Goal: Obtain resource: Download file/media

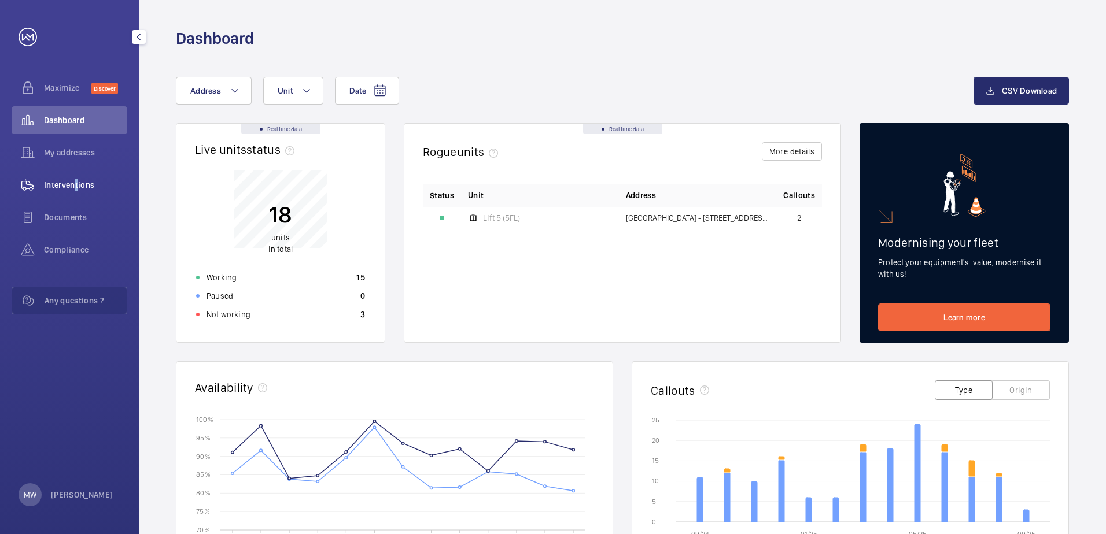
click at [74, 184] on span "Interventions" at bounding box center [85, 185] width 83 height 12
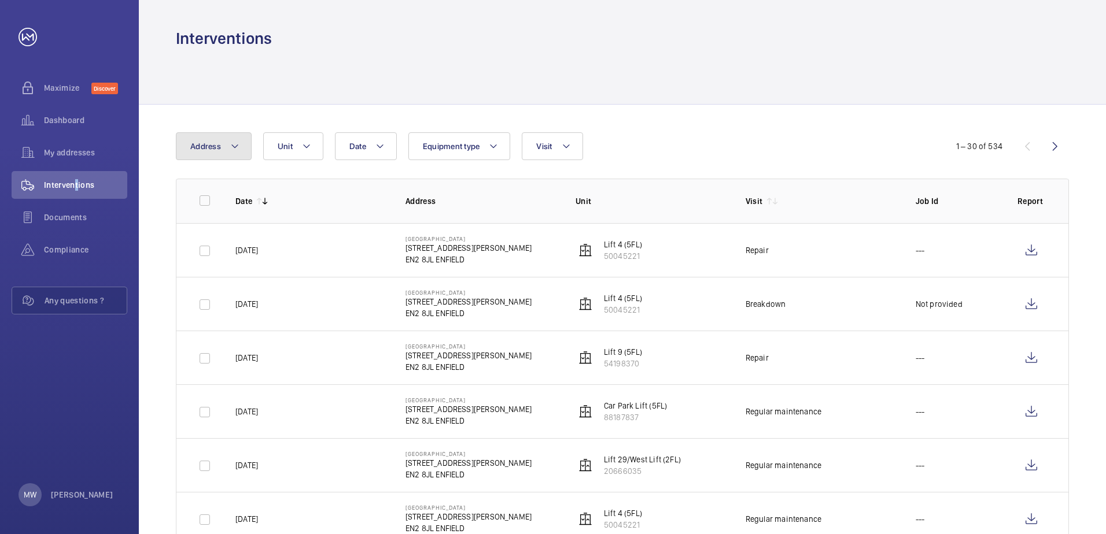
click at [241, 143] on button "Address" at bounding box center [214, 146] width 76 height 28
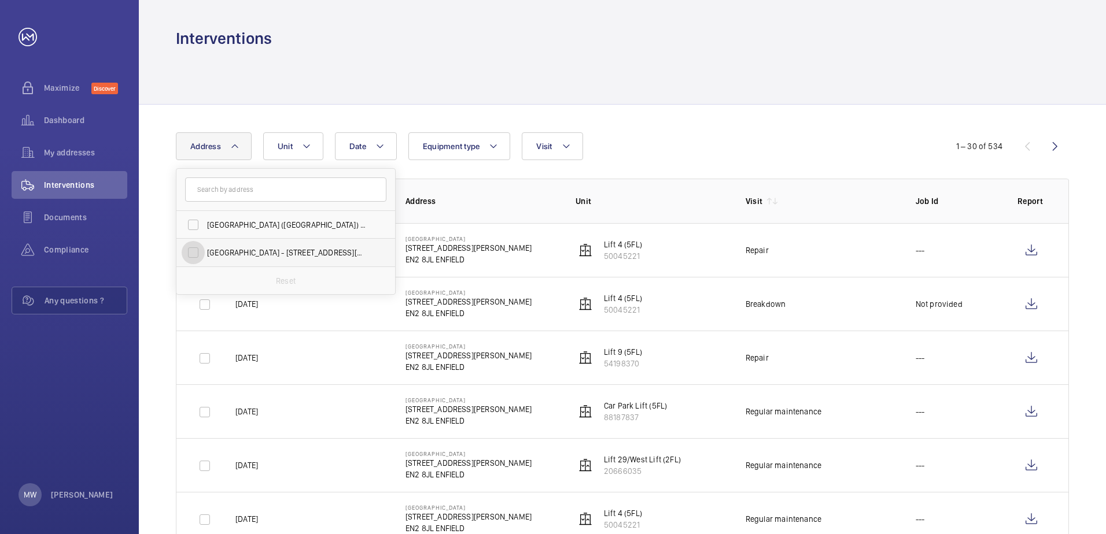
click at [191, 254] on input "[GEOGRAPHIC_DATA] - [STREET_ADDRESS][PERSON_NAME]" at bounding box center [193, 252] width 23 height 23
checkbox input "true"
click at [322, 147] on button "Unit" at bounding box center [300, 146] width 60 height 28
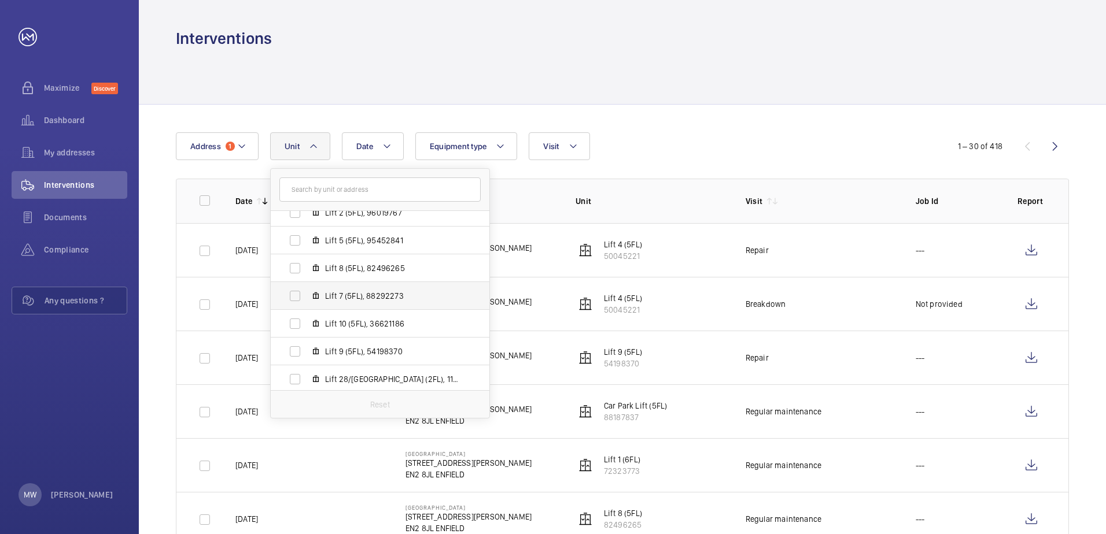
scroll to position [116, 0]
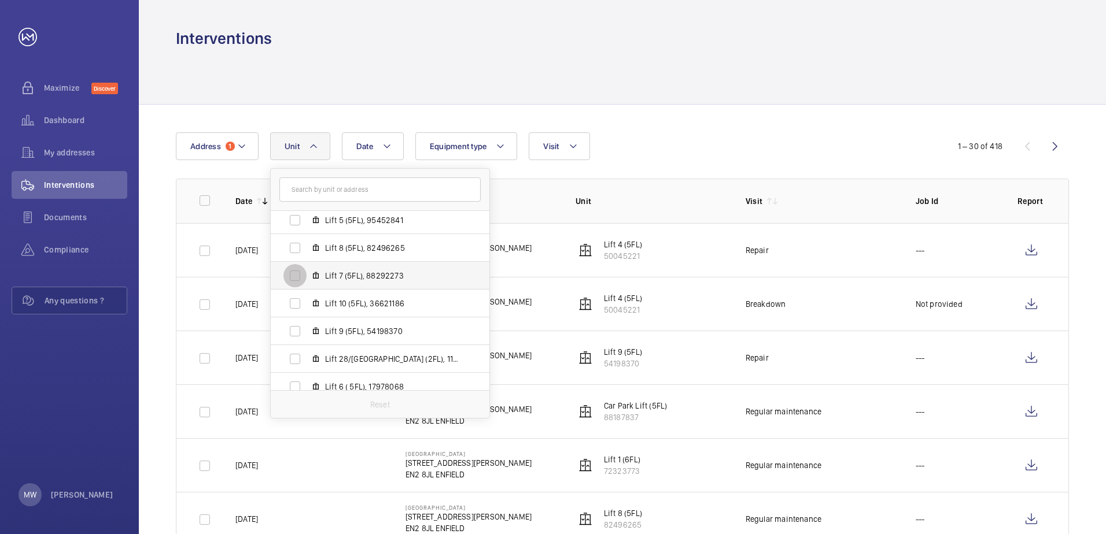
click at [292, 278] on input "Lift 7 (5FL), 88292273" at bounding box center [294, 275] width 23 height 23
checkbox input "true"
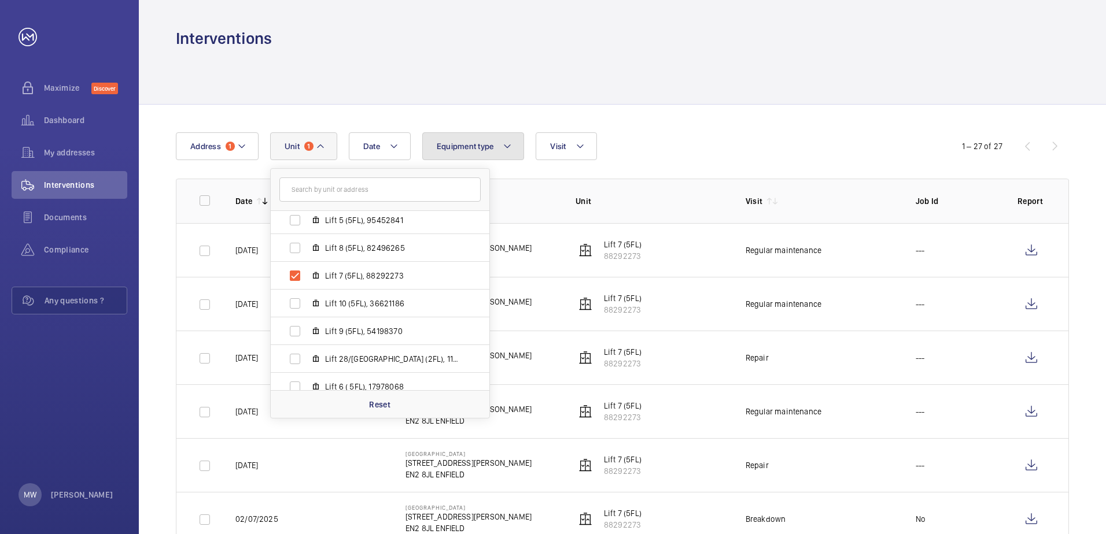
click at [511, 149] on mat-icon at bounding box center [507, 146] width 9 height 14
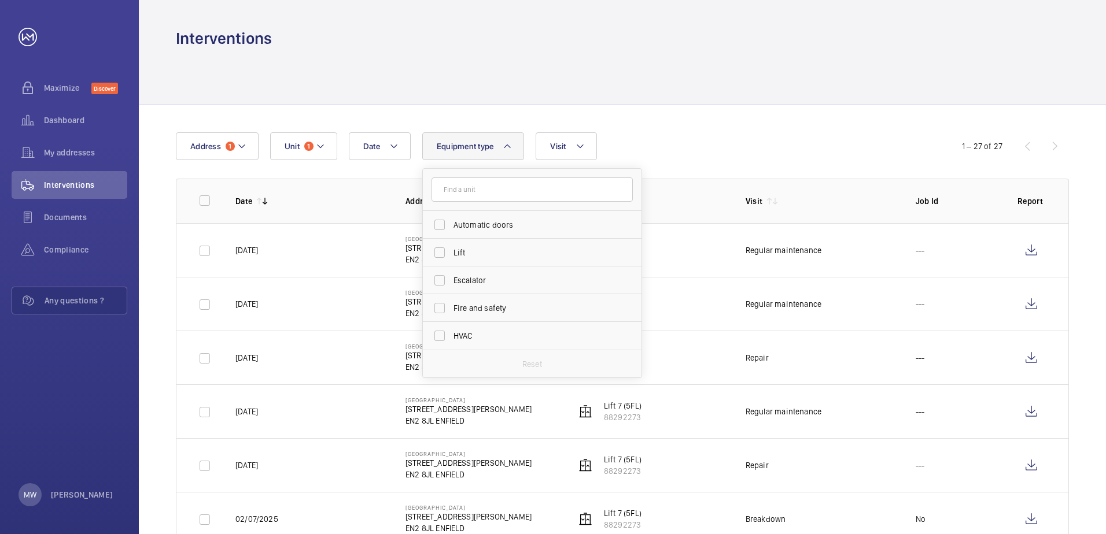
drag, startPoint x: 565, startPoint y: 91, endPoint x: 556, endPoint y: 95, distance: 9.1
click at [564, 94] on div at bounding box center [622, 76] width 893 height 55
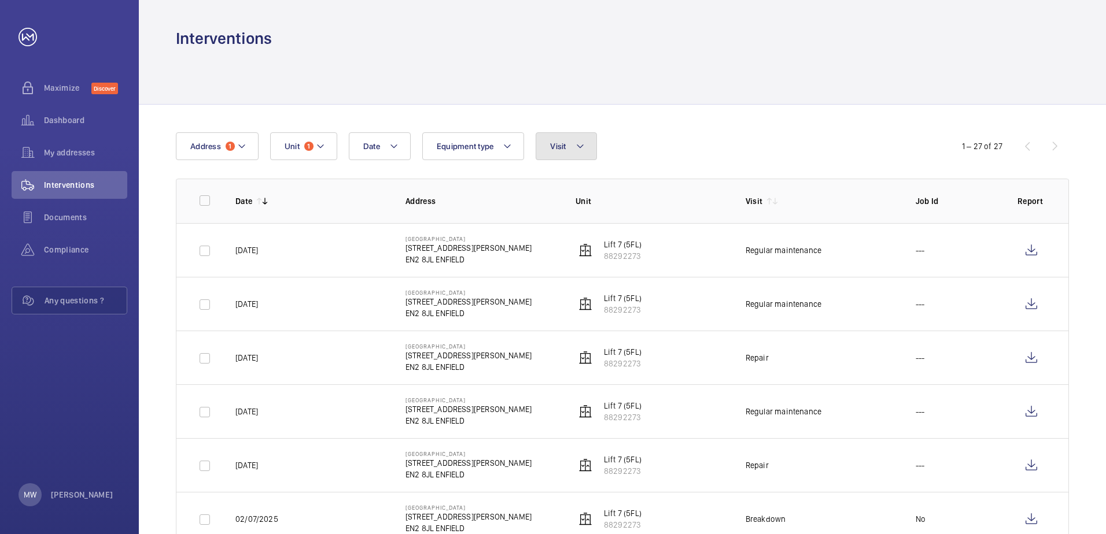
click at [585, 150] on button "Visit" at bounding box center [566, 146] width 61 height 28
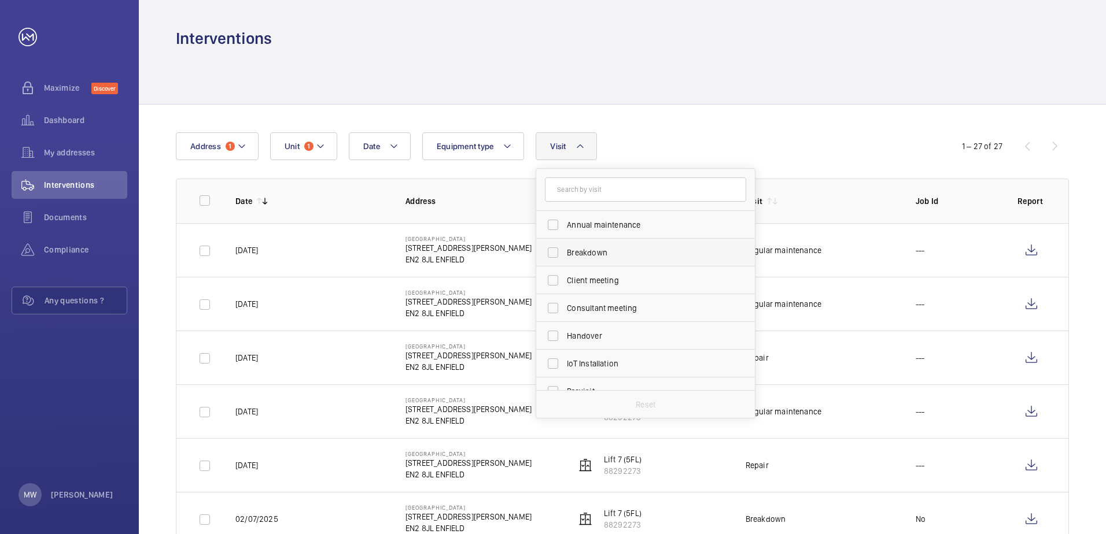
click at [598, 257] on span "Breakdown" at bounding box center [646, 253] width 159 height 12
click at [565, 257] on input "Breakdown" at bounding box center [552, 252] width 23 height 23
checkbox input "true"
click at [309, 268] on td "02/07/2025" at bounding box center [302, 250] width 170 height 54
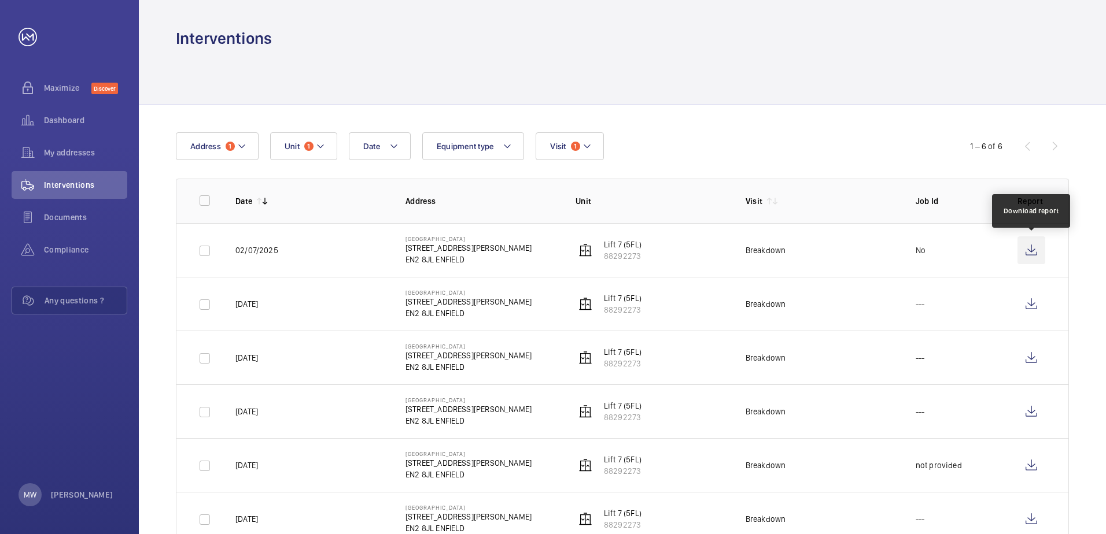
click at [1033, 254] on wm-front-icon-button at bounding box center [1031, 251] width 28 height 28
click at [510, 147] on mat-icon at bounding box center [507, 146] width 9 height 14
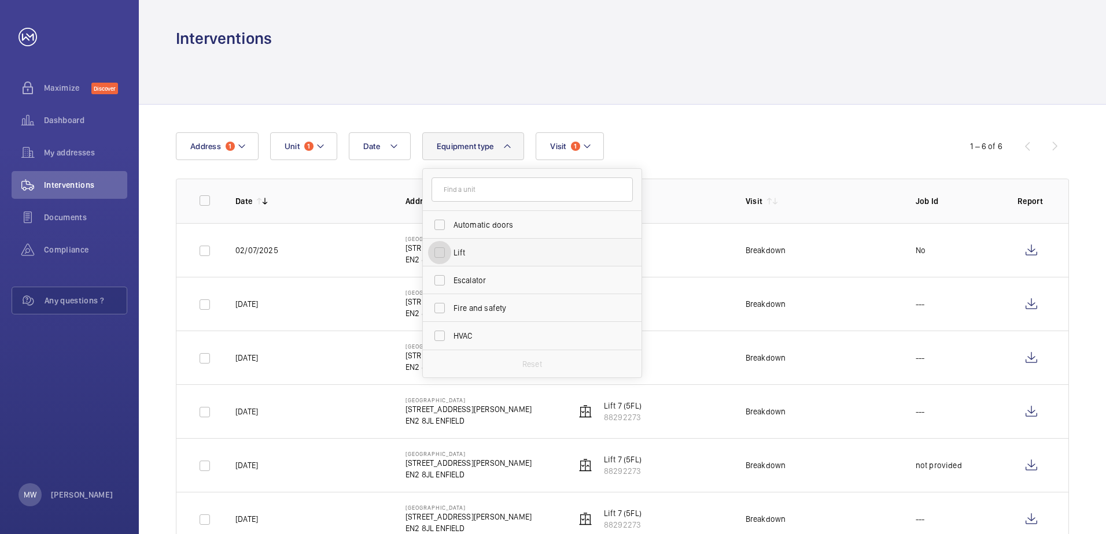
click at [436, 253] on input "Lift" at bounding box center [439, 252] width 23 height 23
checkbox input "true"
click at [766, 110] on div "Date Address 1 Unit 1 Equipment type 1 Automatic doors Lift Escalator Fire and …" at bounding box center [622, 340] width 967 height 470
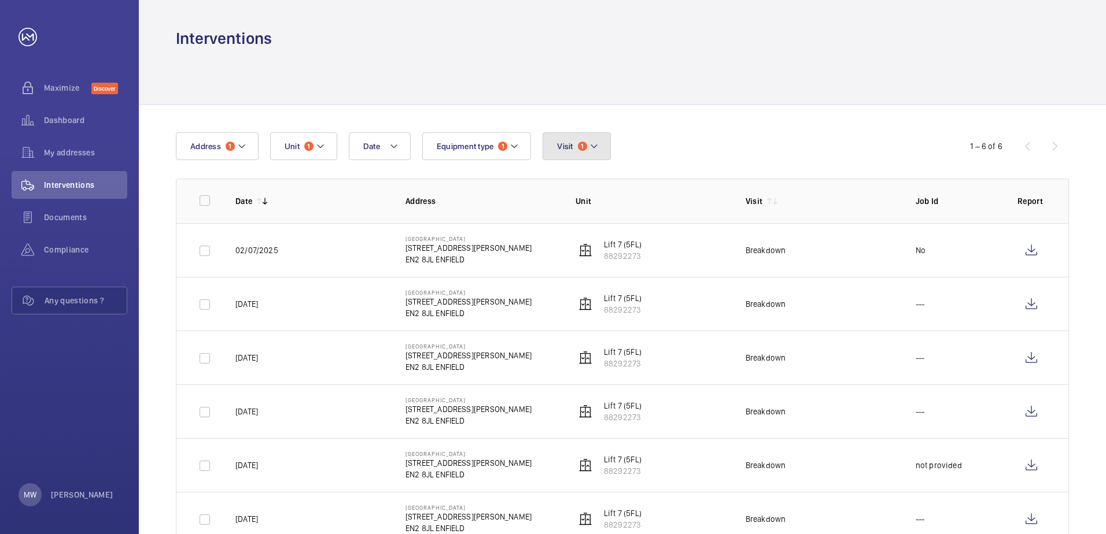
click at [598, 150] on mat-icon at bounding box center [593, 146] width 9 height 14
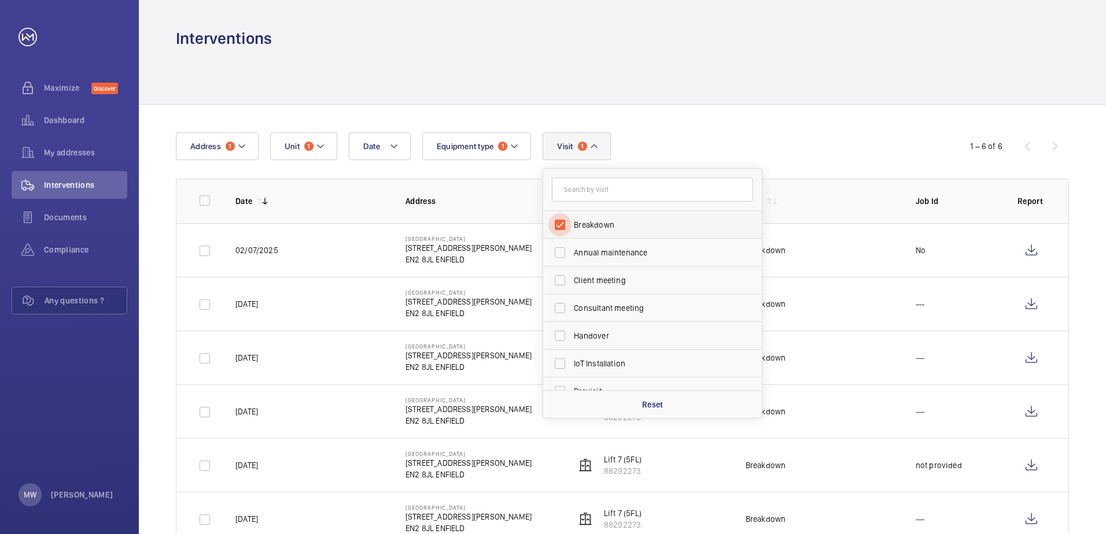
click at [560, 222] on input "Breakdown" at bounding box center [559, 224] width 23 height 23
checkbox input "false"
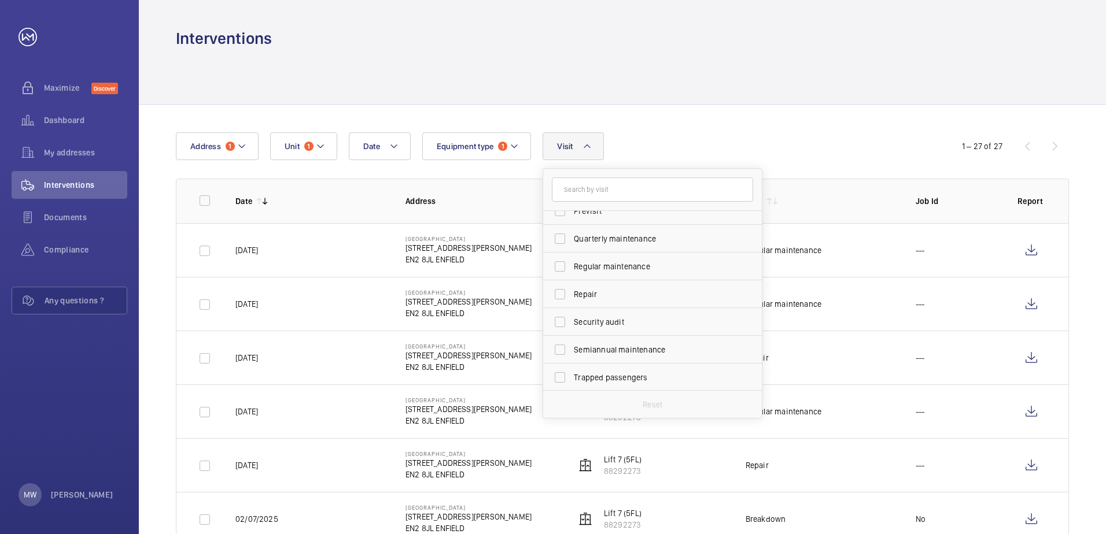
scroll to position [182, 0]
click at [564, 301] on input "Repair" at bounding box center [559, 293] width 23 height 23
checkbox input "true"
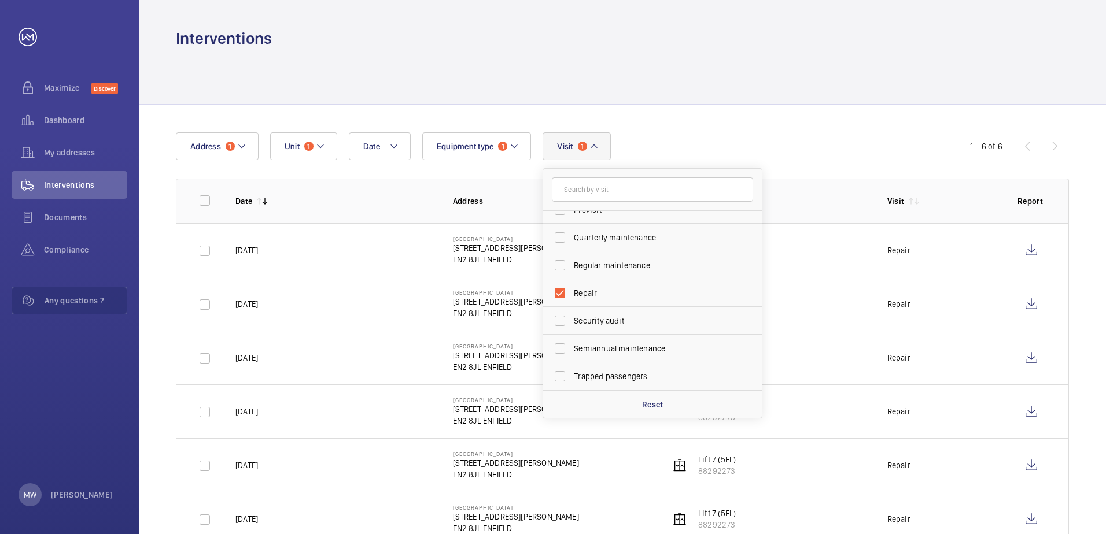
click at [739, 132] on div "Date Address 1 Unit 1 Equipment type 1 Visit 1 Breakdown Annual maintenance Cli…" at bounding box center [553, 146] width 754 height 28
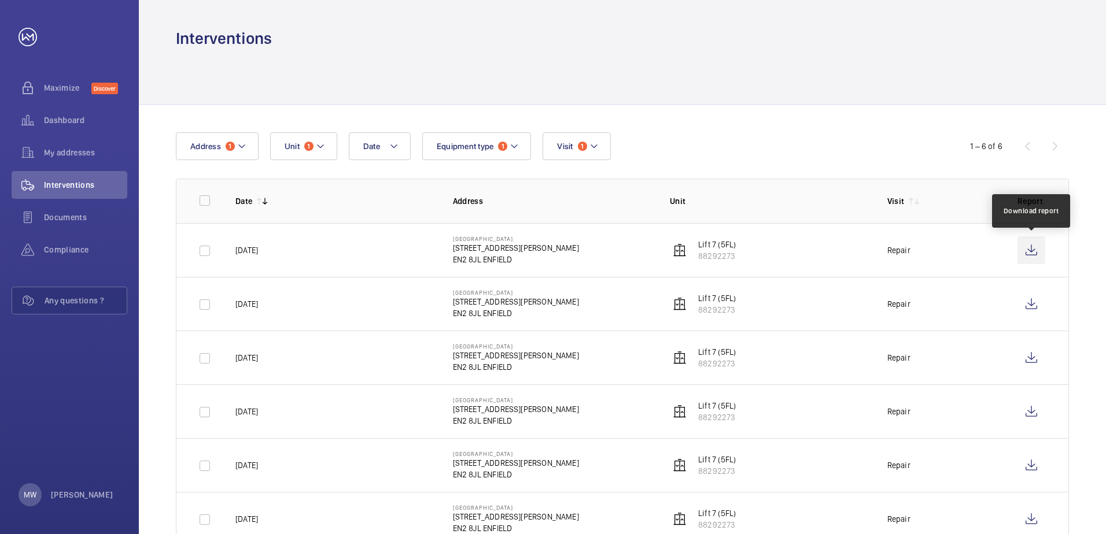
click at [1028, 250] on wm-front-icon-button at bounding box center [1031, 251] width 28 height 28
